Goal: Task Accomplishment & Management: Manage account settings

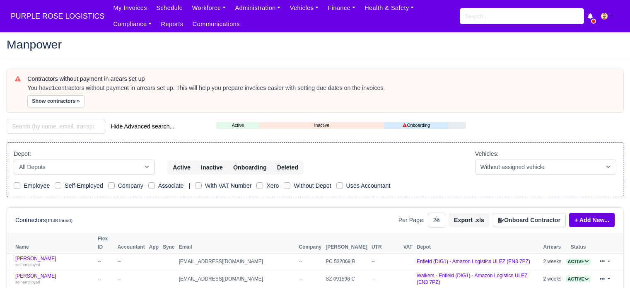
select select "25"
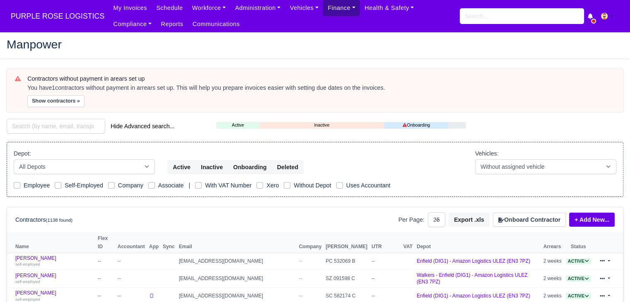
click at [323, 8] on link "Finance" at bounding box center [341, 8] width 37 height 16
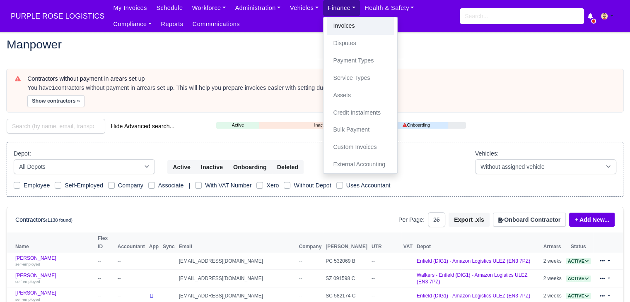
click at [334, 33] on link "Invoices" at bounding box center [360, 25] width 67 height 17
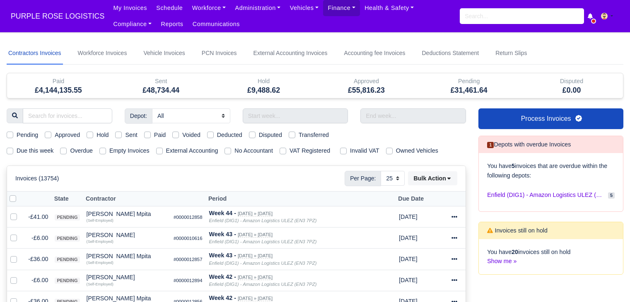
select select "25"
click at [25, 148] on label "Due this week" at bounding box center [35, 151] width 37 height 10
click at [13, 148] on input "Due this week" at bounding box center [10, 149] width 7 height 7
checkbox input "true"
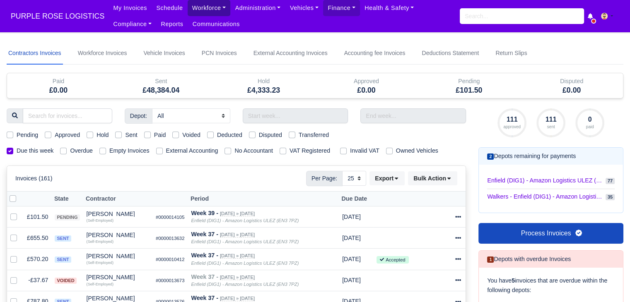
click at [187, 10] on link "Workforce" at bounding box center [208, 8] width 43 height 16
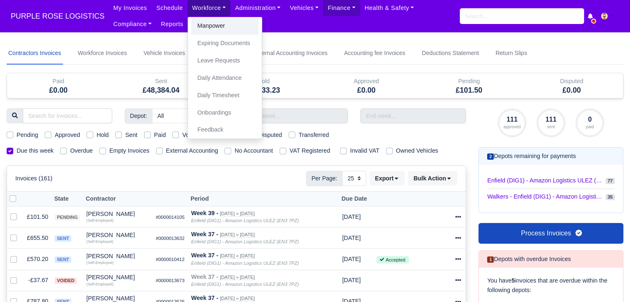
click at [193, 26] on link "Manpower" at bounding box center [224, 25] width 67 height 17
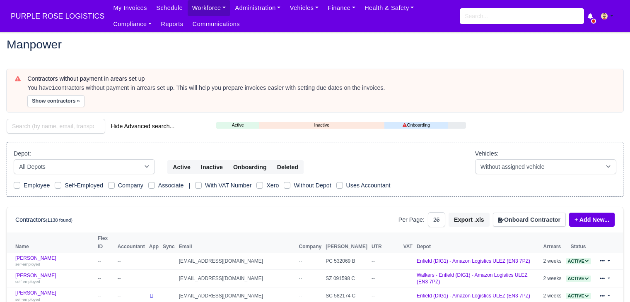
select select "25"
click at [56, 96] on button "Show contractors »" at bounding box center [55, 101] width 57 height 12
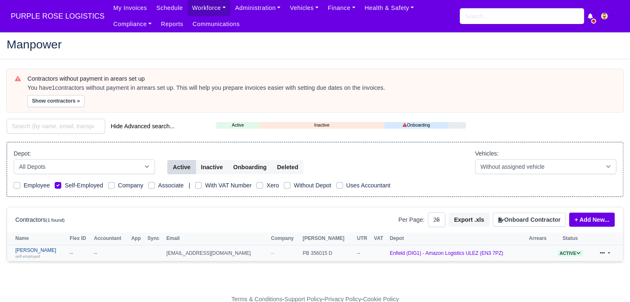
click at [34, 247] on link "Faizan Mamoon self-employed" at bounding box center [40, 253] width 50 height 12
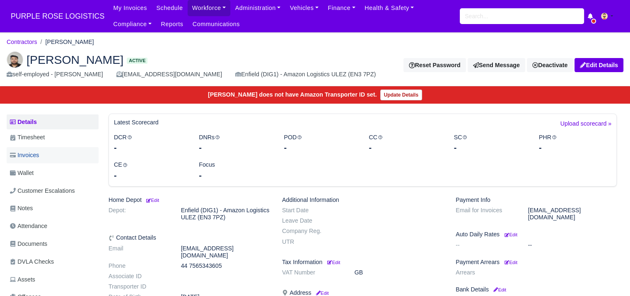
click at [53, 150] on link "Invoices" at bounding box center [53, 155] width 92 height 16
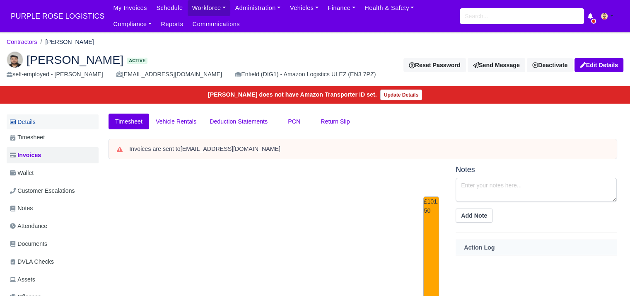
click at [53, 125] on link "Details" at bounding box center [53, 121] width 92 height 15
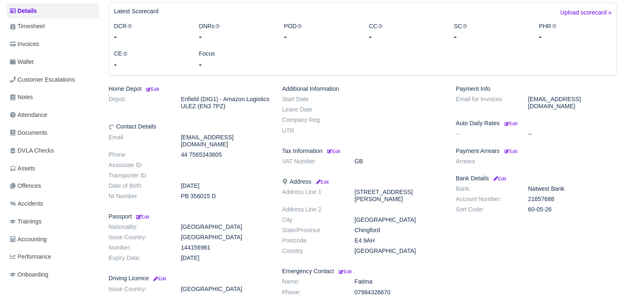
scroll to position [119, 0]
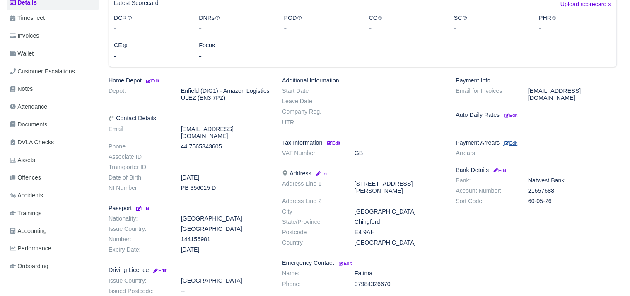
click at [511, 140] on small "Edit" at bounding box center [510, 142] width 13 height 5
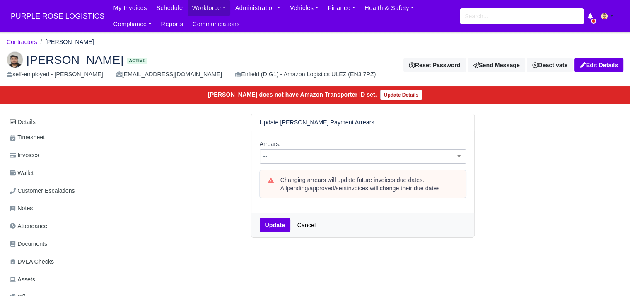
click at [365, 162] on span "--" at bounding box center [363, 156] width 206 height 14
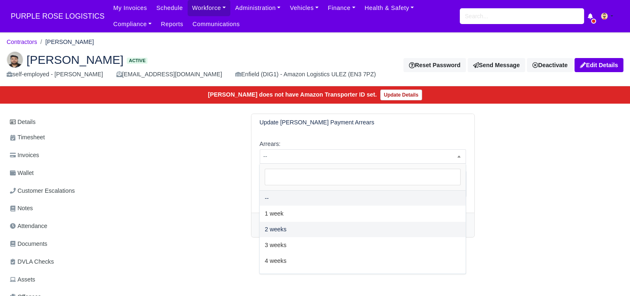
select select "2W"
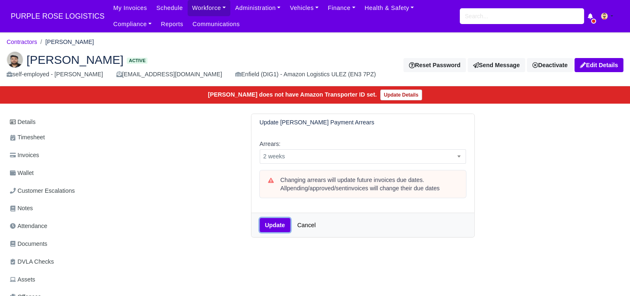
click at [261, 226] on button "Update" at bounding box center [275, 225] width 31 height 14
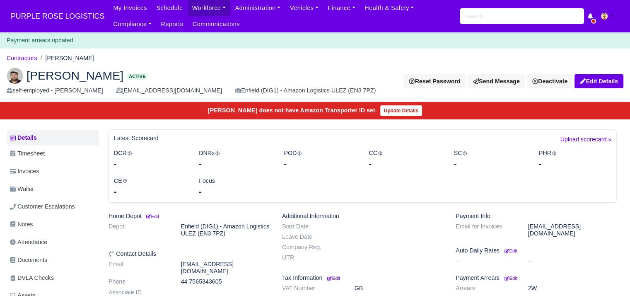
click at [37, 250] on ul "Details Timesheet Invoices Wallet Customer Escalations Notes Attendance Documen…" at bounding box center [53, 270] width 92 height 281
click at [37, 253] on link "Documents" at bounding box center [53, 260] width 92 height 16
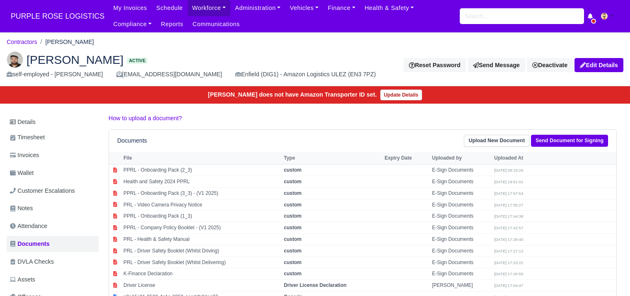
scroll to position [149, 0]
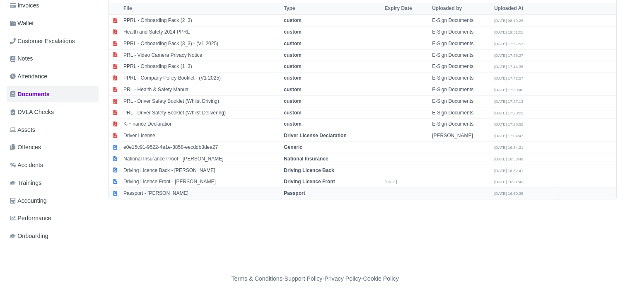
click at [167, 194] on td "Passport - Faizan Mamoon" at bounding box center [201, 192] width 160 height 11
select select "passport"
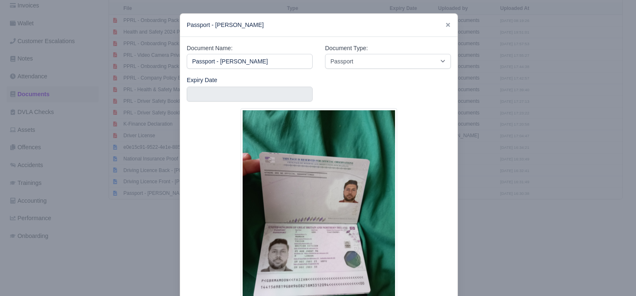
click at [132, 241] on div at bounding box center [318, 148] width 636 height 296
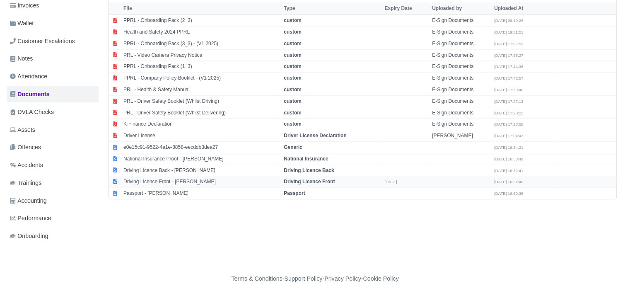
click at [189, 178] on td "Driving Licence Front - Faizan Mamoon" at bounding box center [201, 182] width 160 height 12
select select "driving-licence-front"
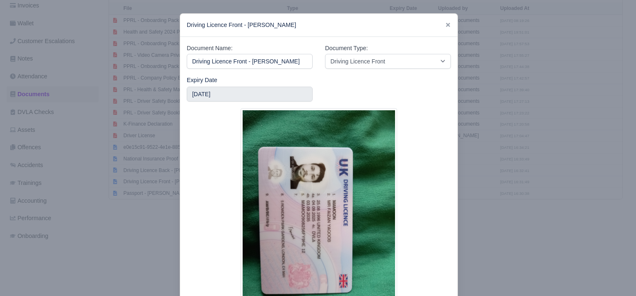
click at [119, 212] on div at bounding box center [318, 148] width 636 height 296
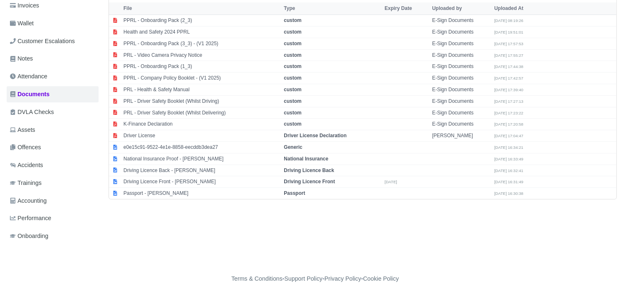
scroll to position [0, 0]
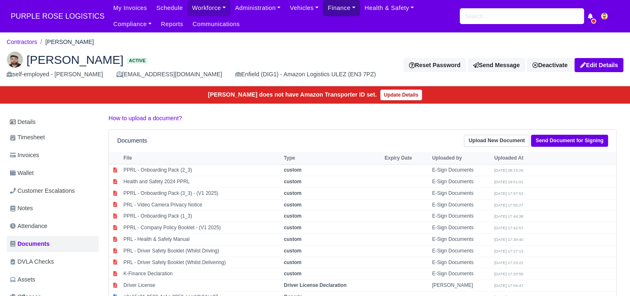
click at [323, 3] on link "Finance" at bounding box center [341, 8] width 37 height 16
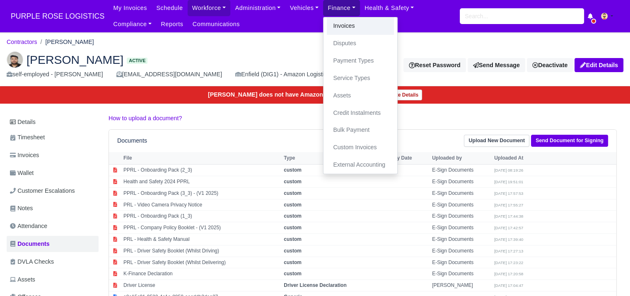
click at [327, 23] on link "Invoices" at bounding box center [360, 25] width 67 height 17
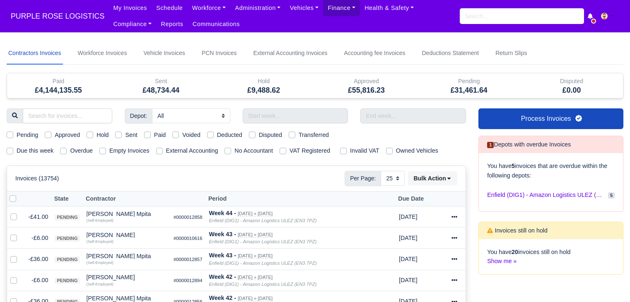
select select "25"
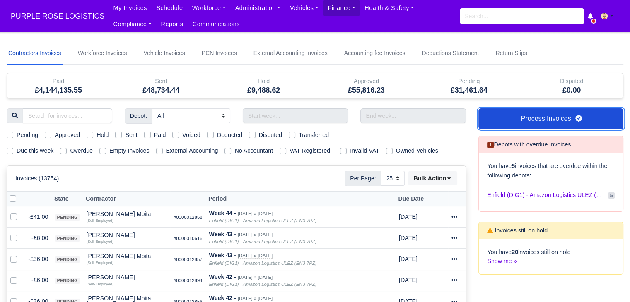
click at [550, 118] on link "Process Invoices" at bounding box center [550, 118] width 145 height 21
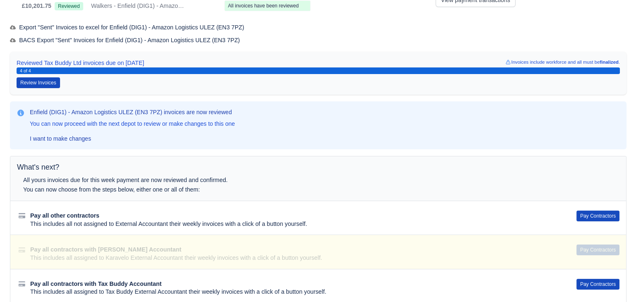
scroll to position [106, 0]
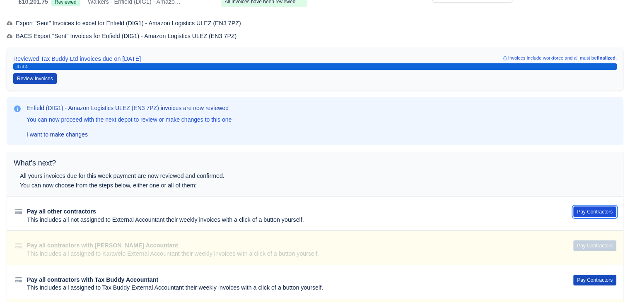
click at [584, 207] on button "Pay Contractors" at bounding box center [594, 212] width 43 height 11
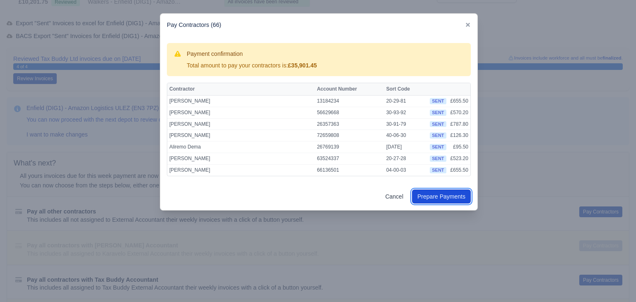
click at [433, 194] on button "Prepare Payments" at bounding box center [441, 197] width 59 height 14
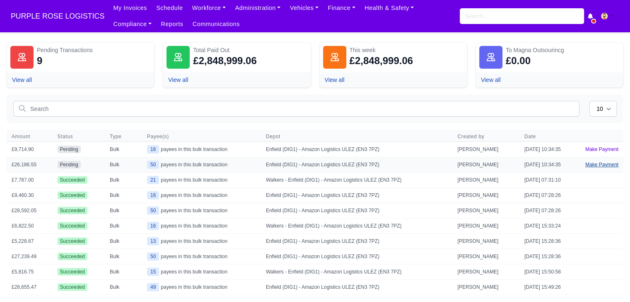
click at [613, 164] on link "Make Payment" at bounding box center [601, 164] width 43 height 15
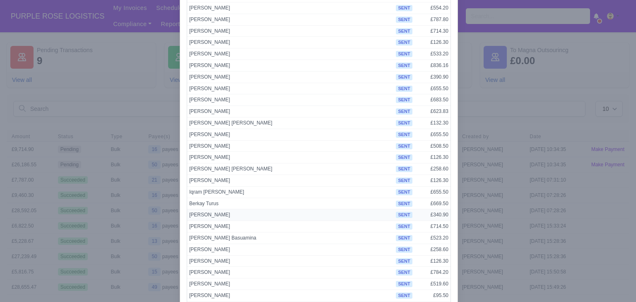
scroll to position [429, 0]
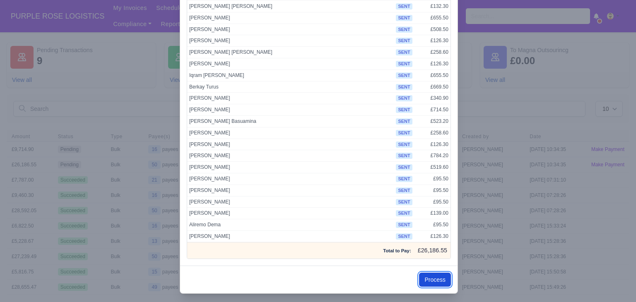
click at [429, 277] on button "Process" at bounding box center [435, 280] width 32 height 14
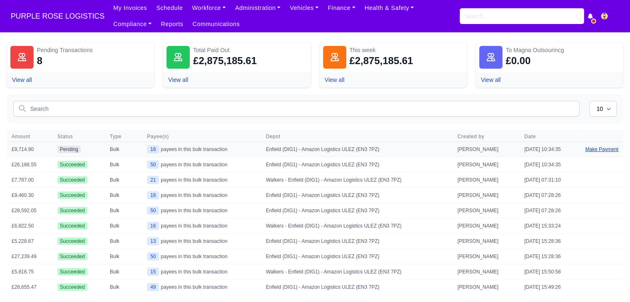
click at [609, 153] on link "Make Payment" at bounding box center [601, 149] width 43 height 15
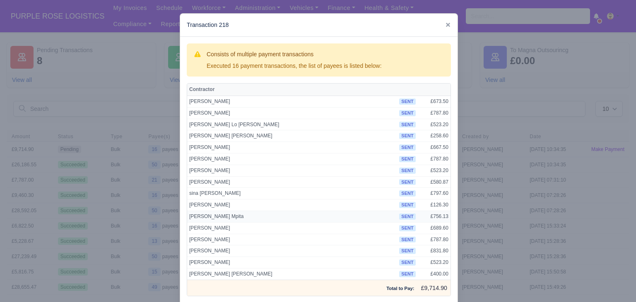
scroll to position [40, 0]
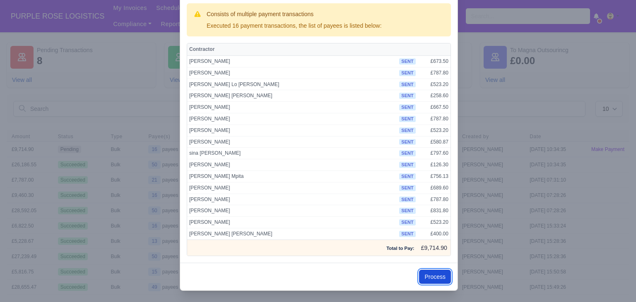
click at [424, 270] on button "Process" at bounding box center [435, 277] width 32 height 14
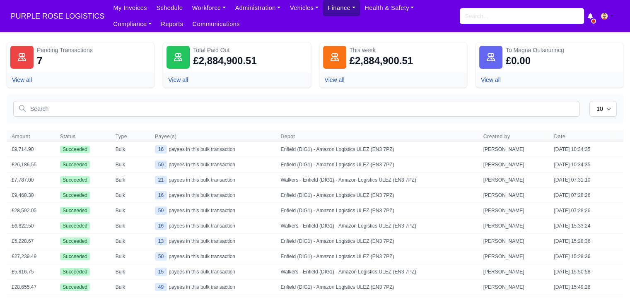
click at [328, 15] on link "Finance" at bounding box center [341, 8] width 37 height 16
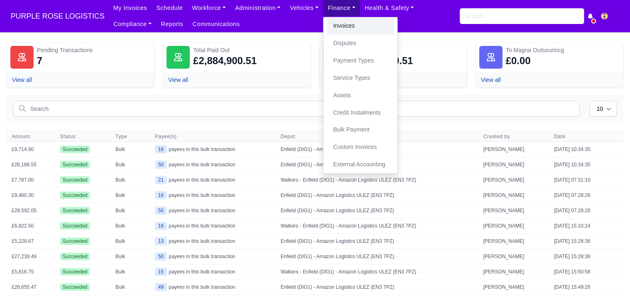
click at [332, 25] on link "Invoices" at bounding box center [360, 25] width 67 height 17
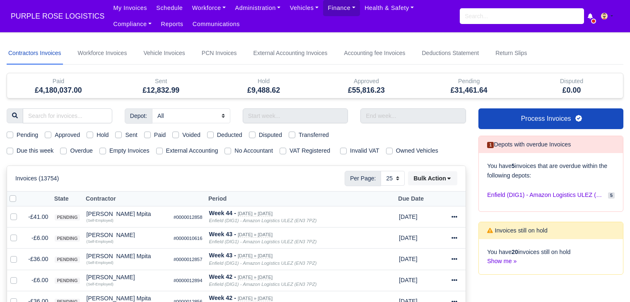
select select "25"
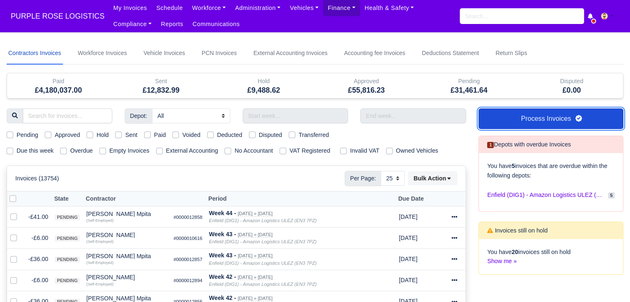
click at [539, 120] on link "Process Invoices" at bounding box center [550, 118] width 145 height 21
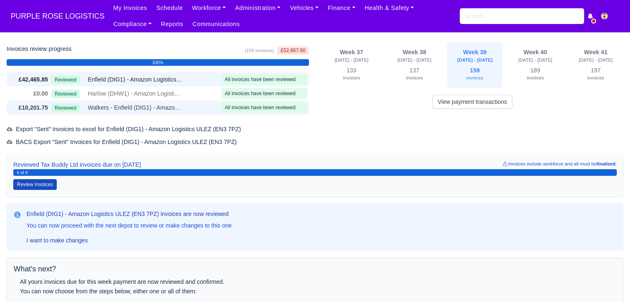
click at [171, 111] on span "Walkers - Enfield (DIG1) - Amazon Logistics ULEZ (EN3 7PZ)" at bounding box center [135, 108] width 95 height 10
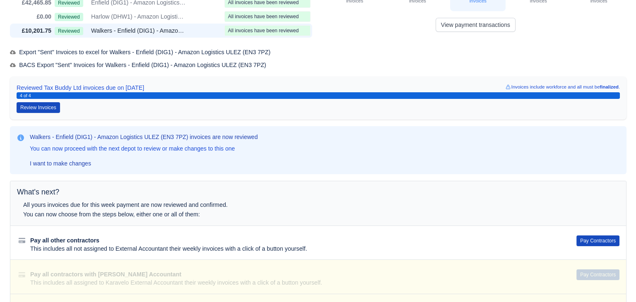
scroll to position [77, 0]
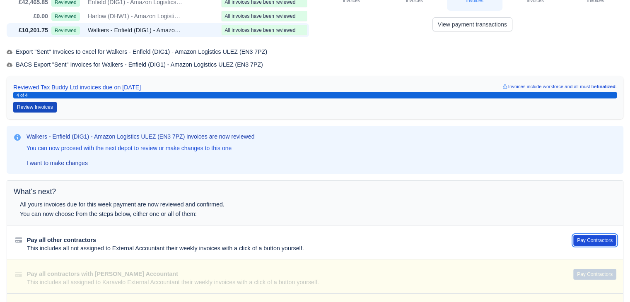
click at [589, 238] on button "Pay Contractors" at bounding box center [594, 240] width 43 height 11
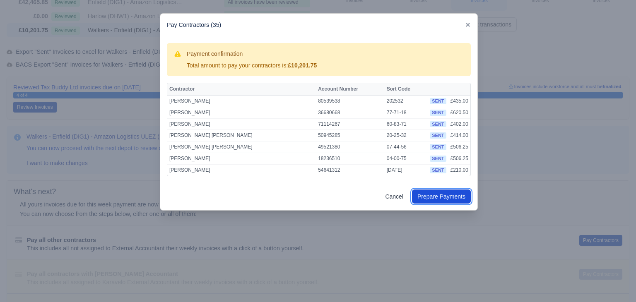
click at [437, 197] on button "Prepare Payments" at bounding box center [441, 197] width 59 height 14
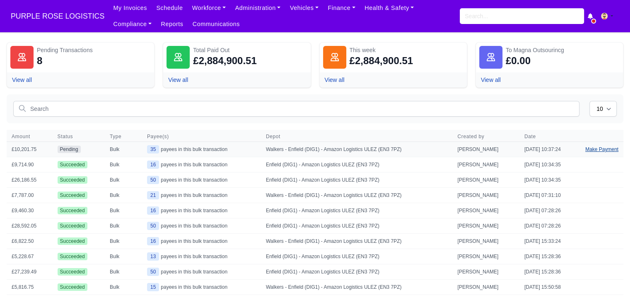
click at [599, 147] on link "Make Payment" at bounding box center [601, 149] width 43 height 15
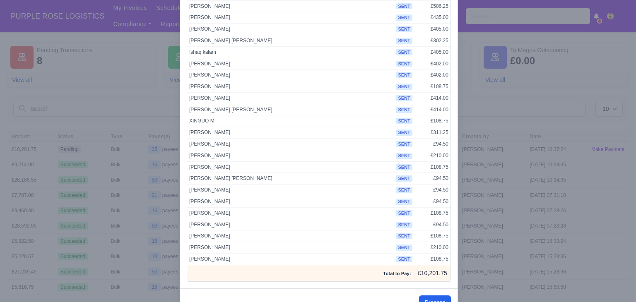
scroll to position [255, 0]
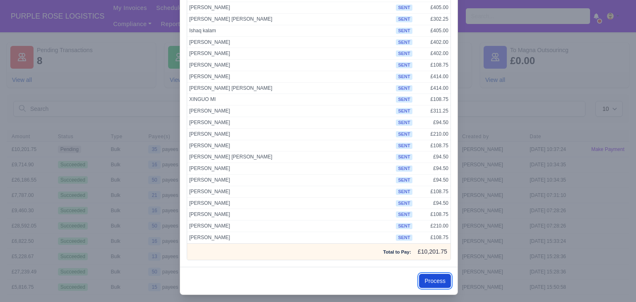
click at [436, 284] on button "Process" at bounding box center [435, 281] width 32 height 14
